Goal: Use online tool/utility: Utilize a website feature to perform a specific function

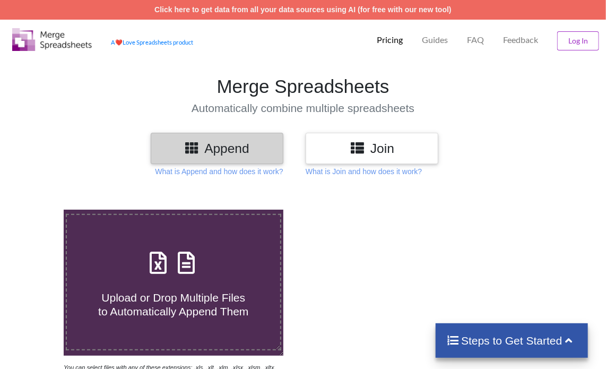
click at [196, 269] on icon at bounding box center [187, 257] width 27 height 22
click at [39, 210] on input "Upload or Drop Multiple Files to Automatically Append Them" at bounding box center [39, 210] width 0 height 0
type input "C:\fakepath\Task-report-17-09-2025T09_47.csv"
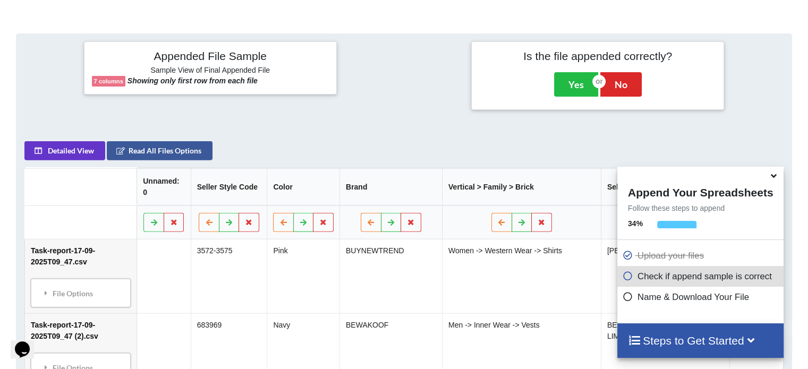
scroll to position [207, 0]
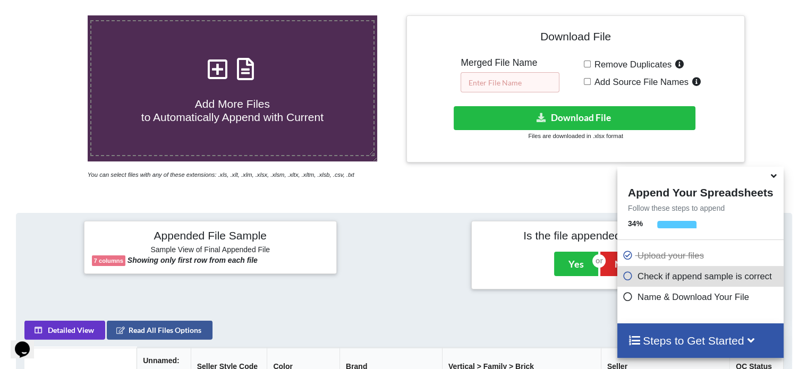
click at [503, 83] on input "text" at bounding box center [509, 82] width 99 height 20
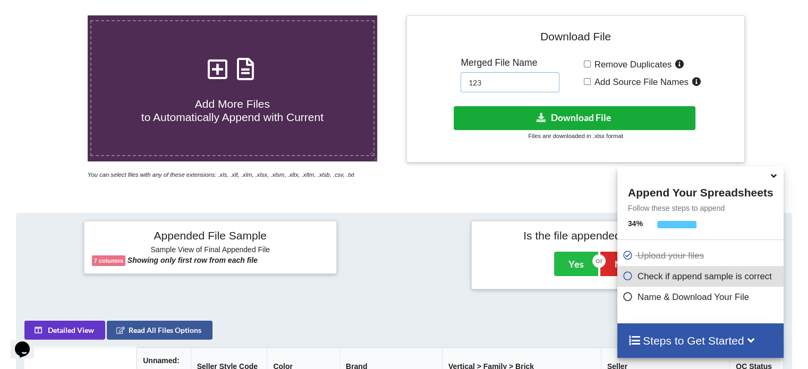
type input "123"
click at [501, 118] on button "Download File" at bounding box center [574, 118] width 242 height 24
